Goal: Navigation & Orientation: Find specific page/section

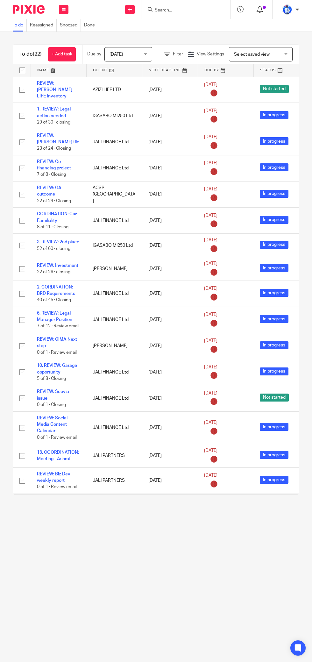
click at [261, 9] on icon at bounding box center [260, 9] width 6 height 6
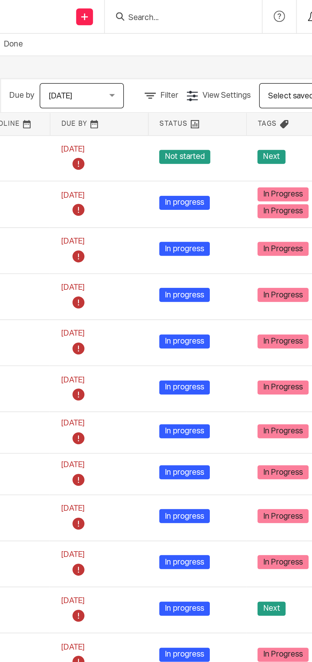
scroll to position [0, 88]
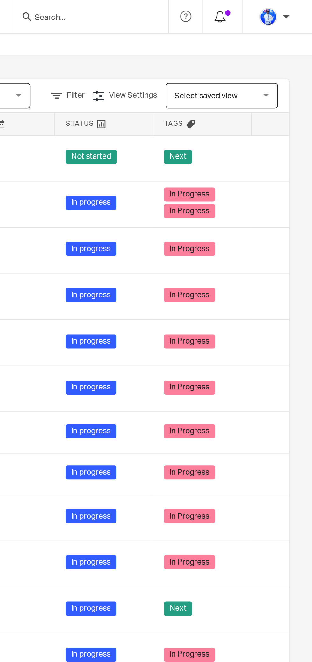
click at [264, 7] on span at bounding box center [264, 7] width 3 height 3
click at [238, 11] on icon at bounding box center [240, 9] width 6 height 6
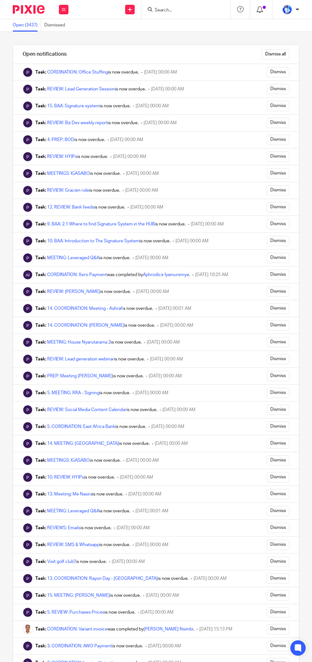
click at [264, 12] on div at bounding box center [261, 9] width 9 height 7
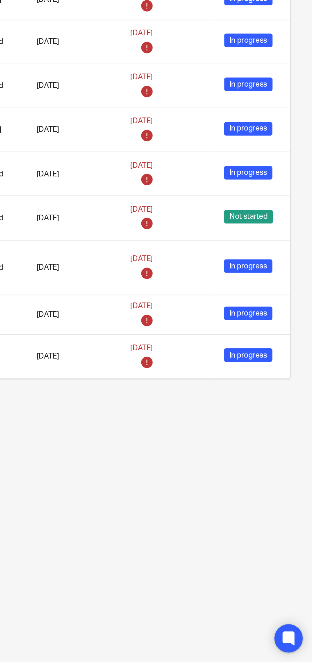
click at [299, 646] on icon at bounding box center [298, 648] width 5 height 5
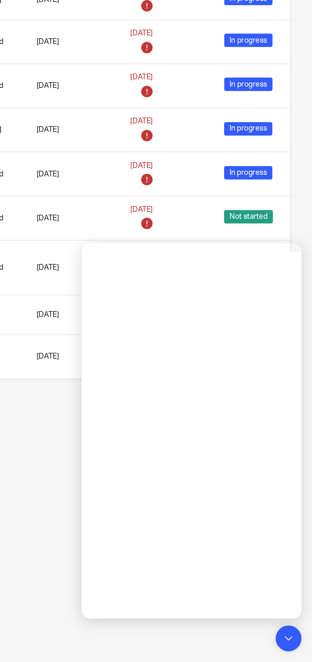
click at [135, 533] on main "To do Reassigned Snoozed Done To do (22) + Add task Due by Today Today Today To…" at bounding box center [156, 331] width 312 height 662
